Goal: Find specific page/section: Find specific page/section

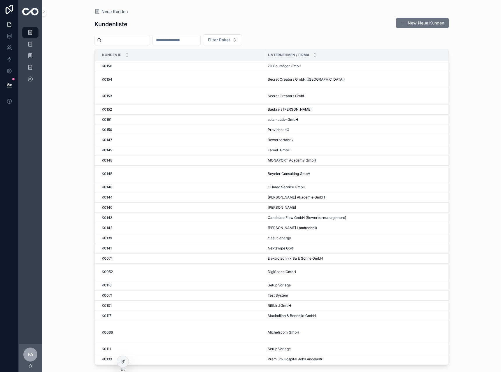
click at [189, 43] on input "scrollable content" at bounding box center [176, 40] width 48 height 8
type input "**"
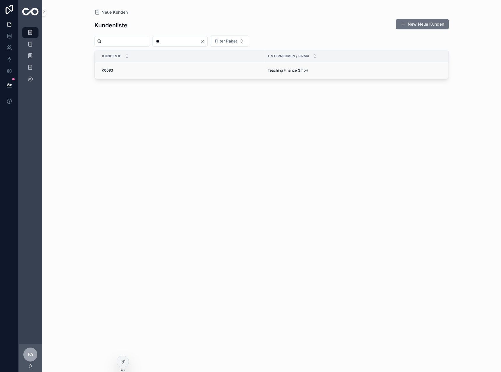
click at [110, 70] on span "K0093" at bounding box center [107, 70] width 11 height 5
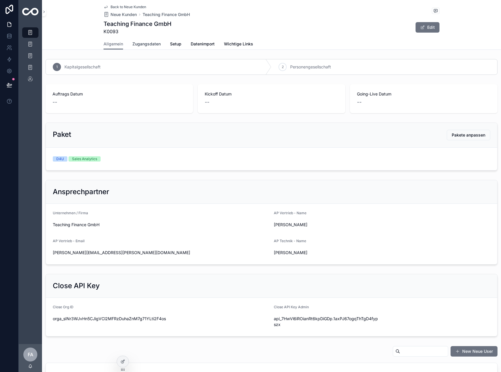
click at [135, 47] on link "Zugangsdaten" at bounding box center [146, 45] width 28 height 12
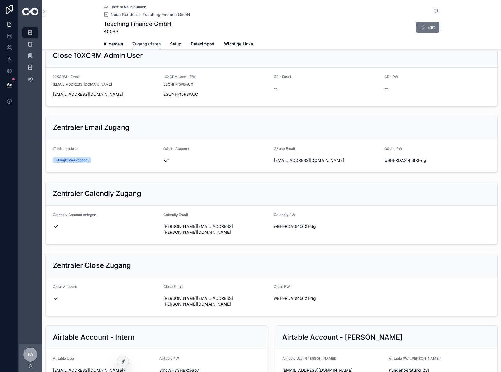
scroll to position [117, 0]
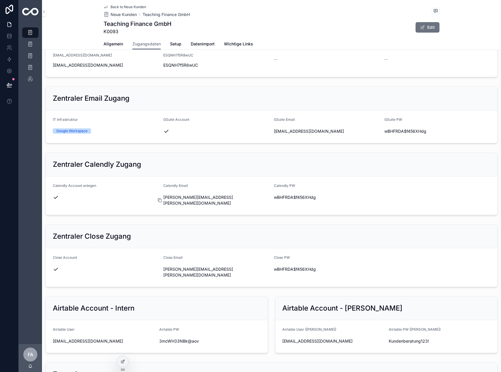
click at [159, 198] on icon "scrollable content" at bounding box center [159, 200] width 5 height 5
click at [268, 196] on icon "scrollable content" at bounding box center [270, 197] width 5 height 5
